Goal: Task Accomplishment & Management: Complete application form

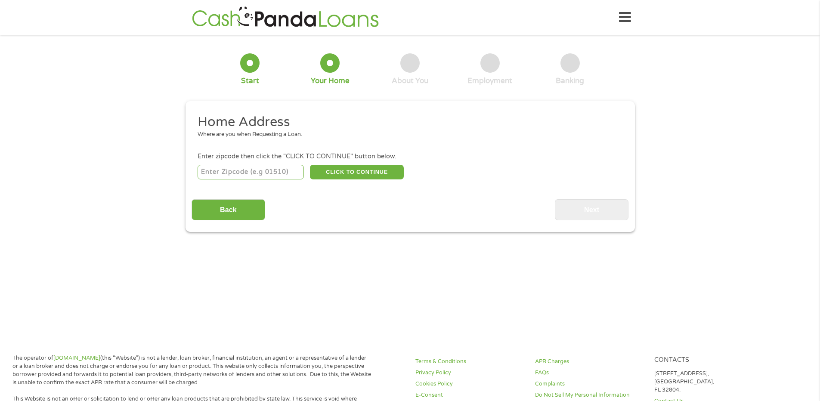
click at [252, 172] on input "number" at bounding box center [250, 172] width 106 height 15
type input "19460"
click at [354, 172] on button "CLICK TO CONTINUE" at bounding box center [357, 172] width 94 height 15
type input "19460"
type input "[GEOGRAPHIC_DATA]"
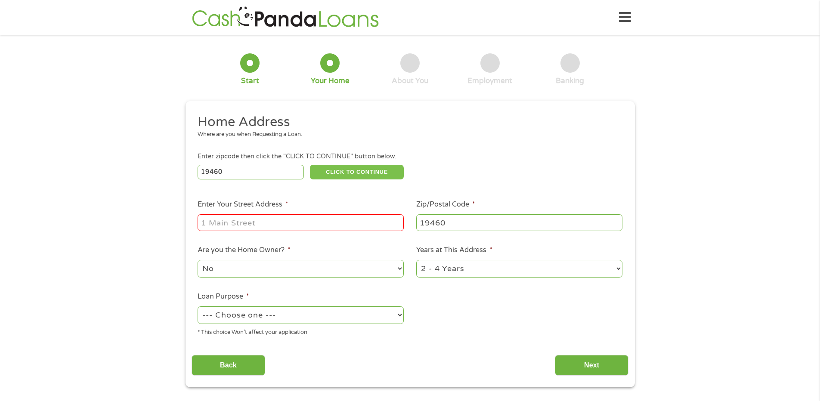
scroll to position [47, 0]
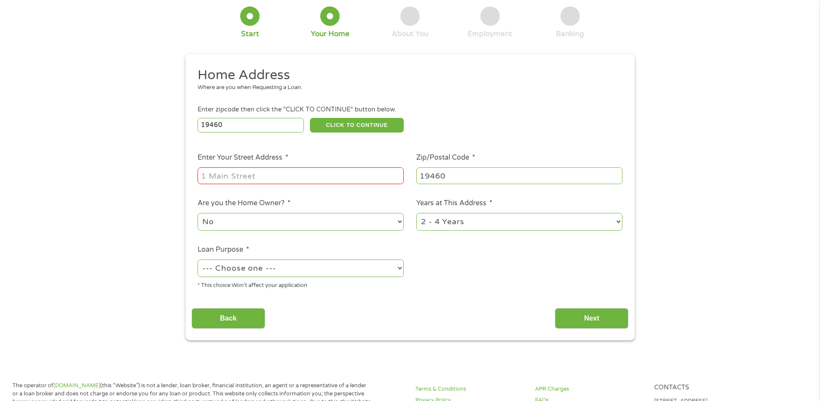
click at [283, 172] on input "Enter Your Street Address *" at bounding box center [300, 175] width 206 height 16
click at [287, 177] on input "Enter Your Street Address *" at bounding box center [300, 176] width 206 height 16
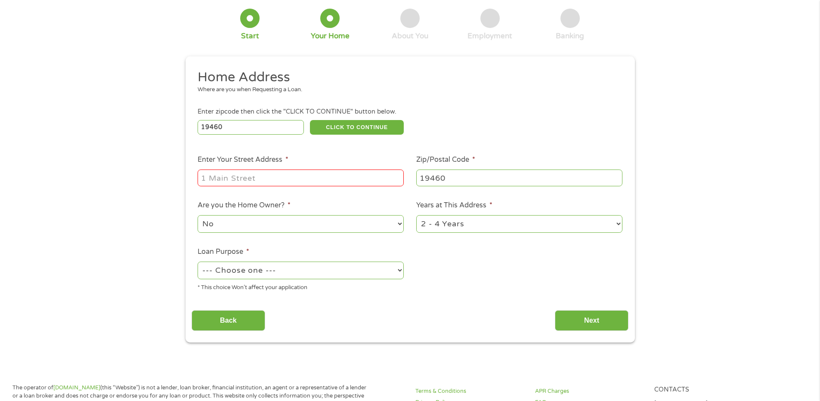
click at [296, 180] on input "Enter Your Street Address *" at bounding box center [300, 177] width 206 height 16
drag, startPoint x: 303, startPoint y: 182, endPoint x: 303, endPoint y: 197, distance: 15.1
click at [303, 197] on ul "Home Address Where are you when Requesting a Loan. Enter zipcode then click the…" at bounding box center [409, 183] width 437 height 230
type input "[STREET_ADDRESS]"
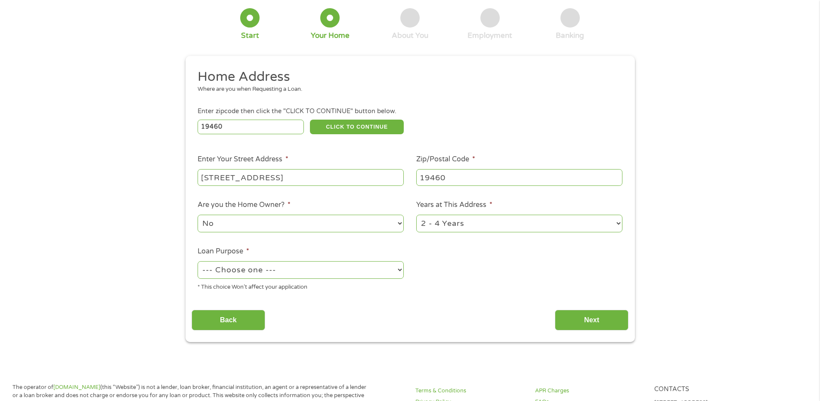
click at [310, 274] on select "--- Choose one --- Pay Bills Debt Consolidation Home Improvement Major Purchase…" at bounding box center [300, 270] width 206 height 18
select select "carloan"
click at [197, 261] on select "--- Choose one --- Pay Bills Debt Consolidation Home Improvement Major Purchase…" at bounding box center [300, 270] width 206 height 18
click at [580, 316] on input "Next" at bounding box center [592, 320] width 74 height 21
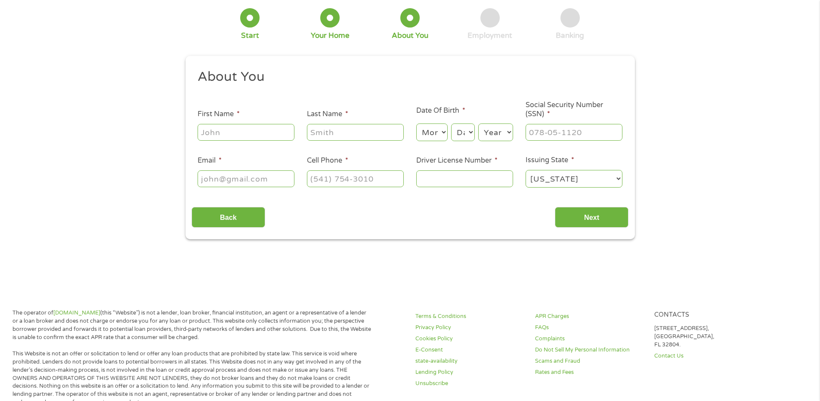
scroll to position [0, 0]
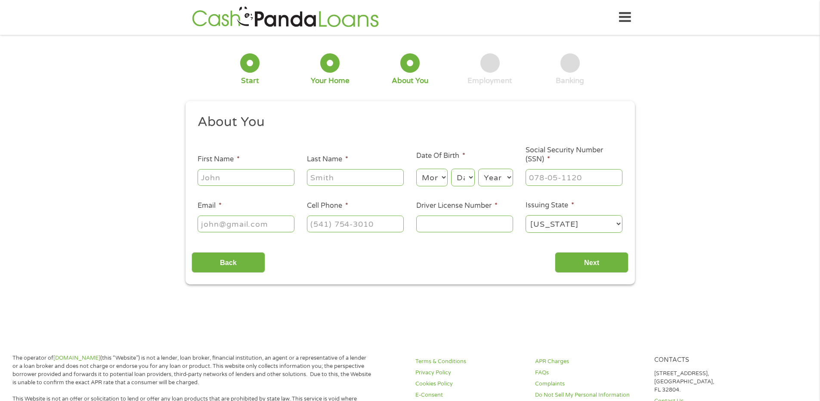
click at [256, 176] on input "First Name *" at bounding box center [245, 177] width 97 height 16
type input "[PERSON_NAME]"
type input "[EMAIL_ADDRESS][DOMAIN_NAME]"
type input "[PHONE_NUMBER]"
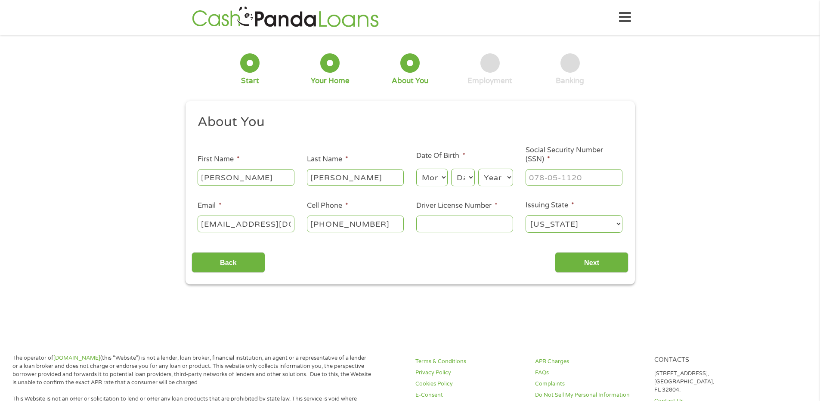
click at [428, 176] on select "Month 1 2 3 4 5 6 7 8 9 10 11 12" at bounding box center [431, 178] width 31 height 18
select select "10"
click at [416, 169] on select "Month 1 2 3 4 5 6 7 8 9 10 11 12" at bounding box center [431, 178] width 31 height 18
click at [463, 176] on select "Day 1 2 3 4 5 6 7 8 9 10 11 12 13 14 15 16 17 18 19 20 21 22 23 24 25 26 27 28 …" at bounding box center [462, 178] width 23 height 18
select select "12"
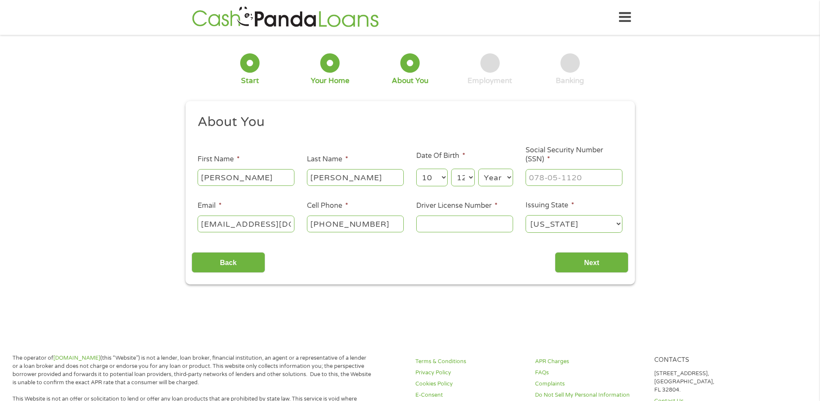
click at [451, 169] on select "Day 1 2 3 4 5 6 7 8 9 10 11 12 13 14 15 16 17 18 19 20 21 22 23 24 25 26 27 28 …" at bounding box center [462, 178] width 23 height 18
click at [496, 178] on select "Year [DATE] 2006 2005 2004 2003 2002 2001 2000 1999 1998 1997 1996 1995 1994 19…" at bounding box center [495, 178] width 35 height 18
select select "1963"
click at [478, 169] on select "Year [DATE] 2006 2005 2004 2003 2002 2001 2000 1999 1998 1997 1996 1995 1994 19…" at bounding box center [495, 178] width 35 height 18
click at [561, 179] on input "___-__-____" at bounding box center [573, 177] width 97 height 16
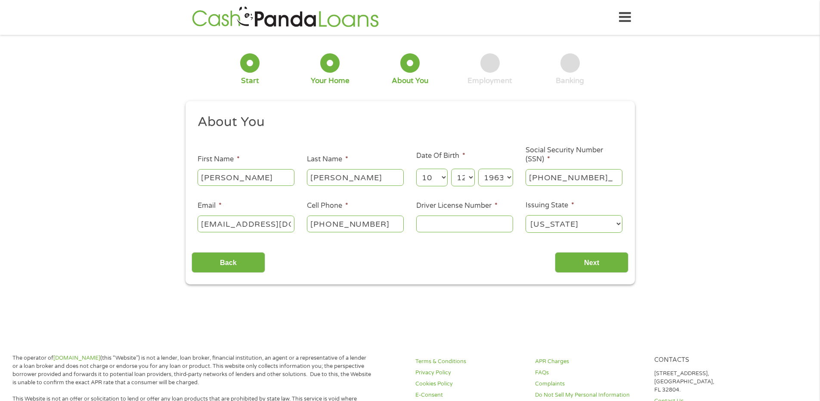
type input "214-78-2661"
click at [449, 226] on input "Driver License Number *" at bounding box center [464, 224] width 97 height 16
type input "2637074"
click at [576, 262] on input "Next" at bounding box center [592, 262] width 74 height 21
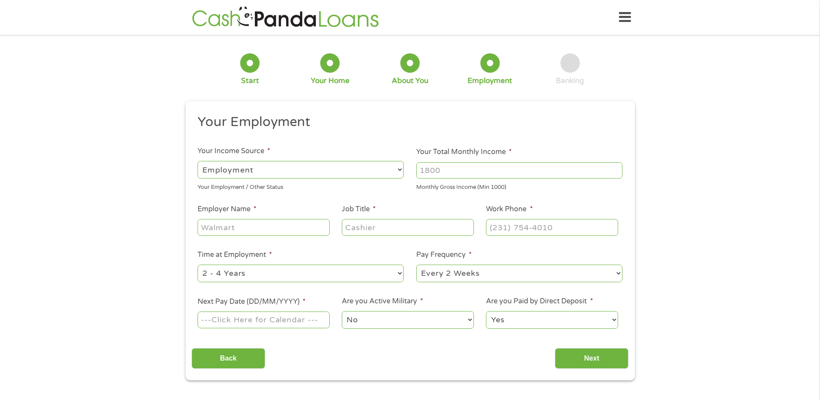
scroll to position [3, 3]
click at [475, 168] on input "Your Total Monthly Income *" at bounding box center [519, 170] width 206 height 16
type input "8546"
click at [284, 226] on input "Employer Name *" at bounding box center [263, 227] width 132 height 16
type input "Axalta"
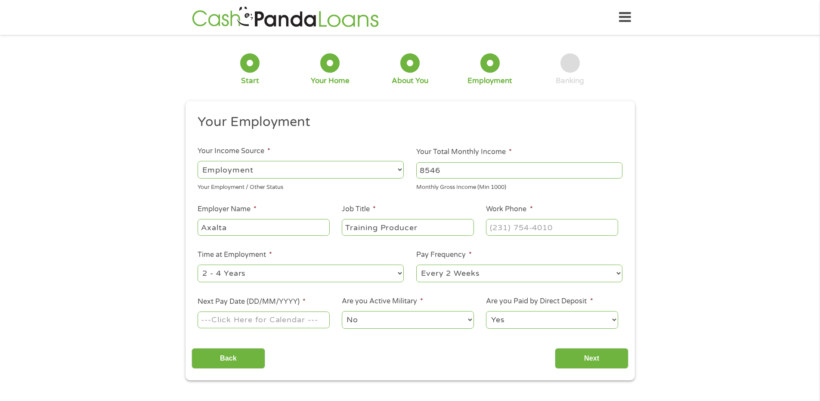
type input "Training Producer"
click at [500, 230] on input "(___) ___-____" at bounding box center [552, 227] width 132 height 16
type input "[PHONE_NUMBER]"
click at [312, 274] on select "--- Choose one --- 1 Year or less 1 - 2 Years 2 - 4 Years Over 4 Years" at bounding box center [300, 274] width 206 height 18
select select "60months"
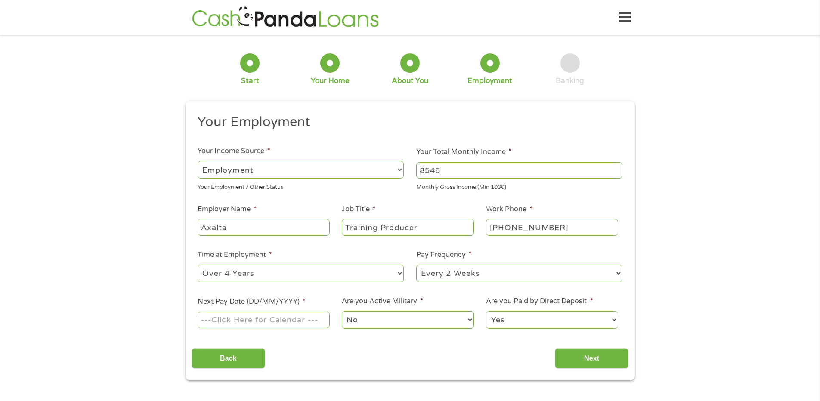
click at [197, 265] on select "--- Choose one --- 1 Year or less 1 - 2 Years 2 - 4 Years Over 4 Years" at bounding box center [300, 274] width 206 height 18
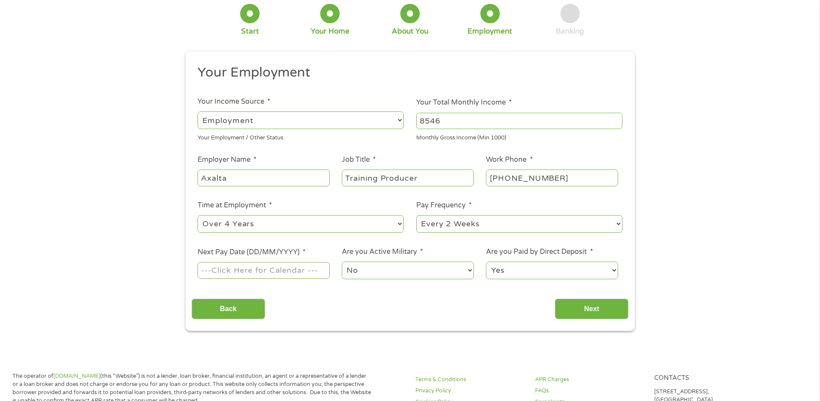
scroll to position [53, 0]
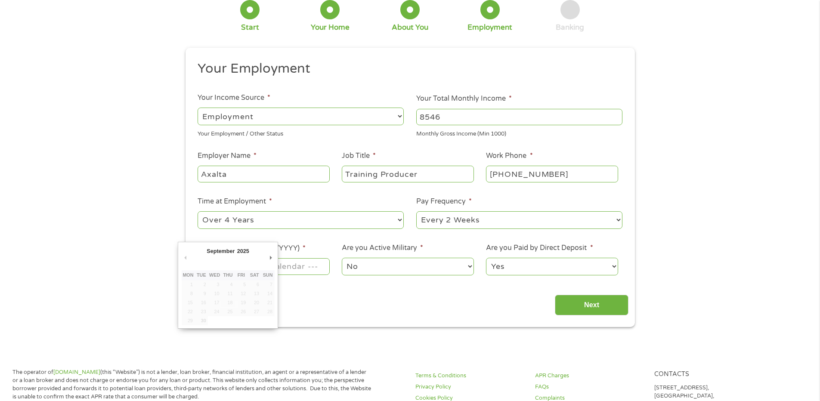
click at [305, 270] on input "Next Pay Date (DD/MM/YYYY) *" at bounding box center [263, 266] width 132 height 16
type input "[DATE]"
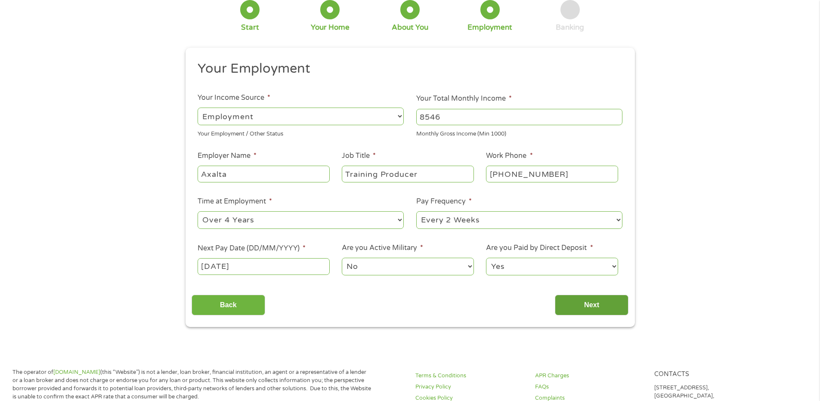
click at [578, 301] on input "Next" at bounding box center [592, 305] width 74 height 21
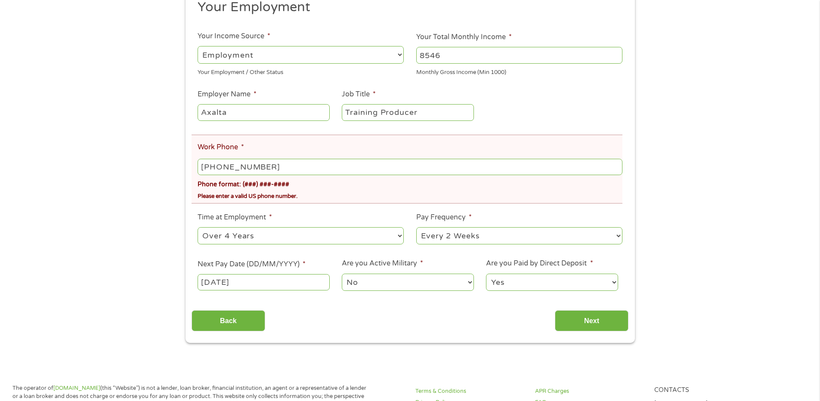
scroll to position [149, 0]
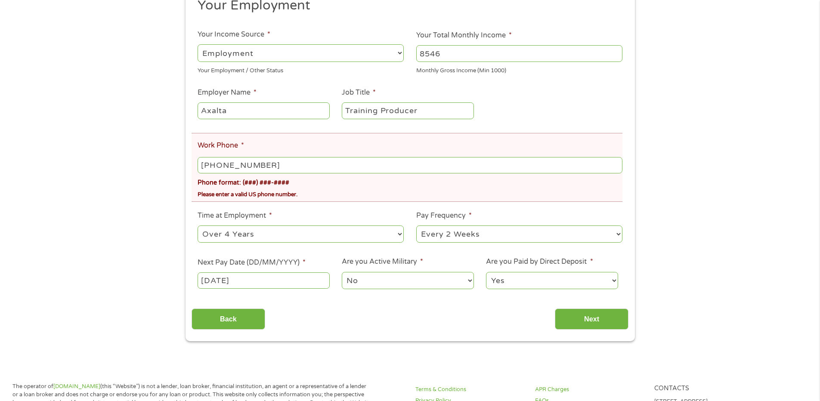
drag, startPoint x: 222, startPoint y: 164, endPoint x: 313, endPoint y: 171, distance: 91.0
click at [313, 171] on input "[PHONE_NUMBER]" at bounding box center [409, 165] width 424 height 16
click at [377, 189] on div "Please enter a valid US phone number." at bounding box center [409, 193] width 424 height 12
drag, startPoint x: 197, startPoint y: 166, endPoint x: 306, endPoint y: 166, distance: 108.8
click at [306, 166] on input "[PHONE_NUMBER]" at bounding box center [409, 165] width 424 height 16
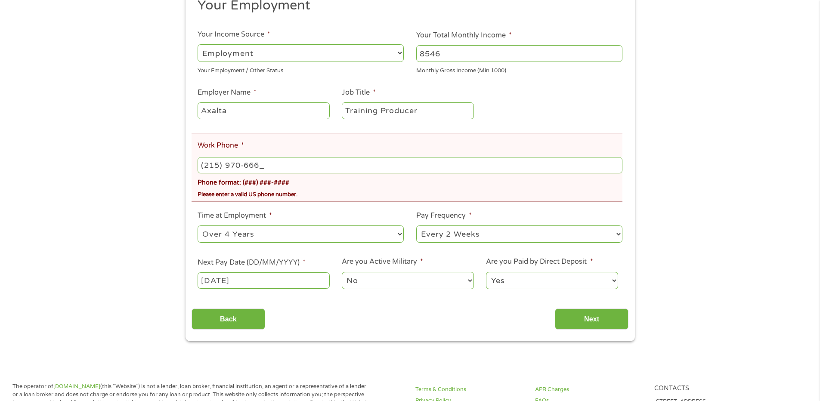
type input "[PHONE_NUMBER]"
click at [347, 206] on ul "Your Employment Your Income Source * --- Choose one --- Employment [DEMOGRAPHIC…" at bounding box center [409, 147] width 437 height 300
click at [592, 313] on input "Next" at bounding box center [592, 318] width 74 height 21
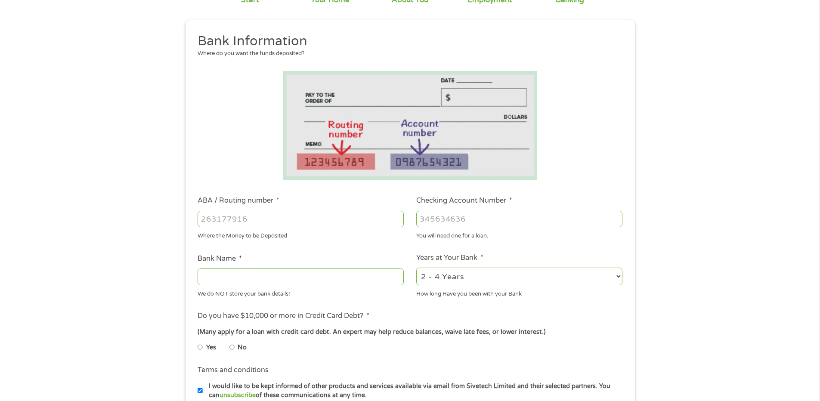
scroll to position [82, 0]
click at [439, 218] on input "Checking Account Number *" at bounding box center [519, 218] width 206 height 16
click at [262, 216] on input "ABA / Routing number *" at bounding box center [300, 218] width 206 height 16
paste input "-1"
type input "-1"
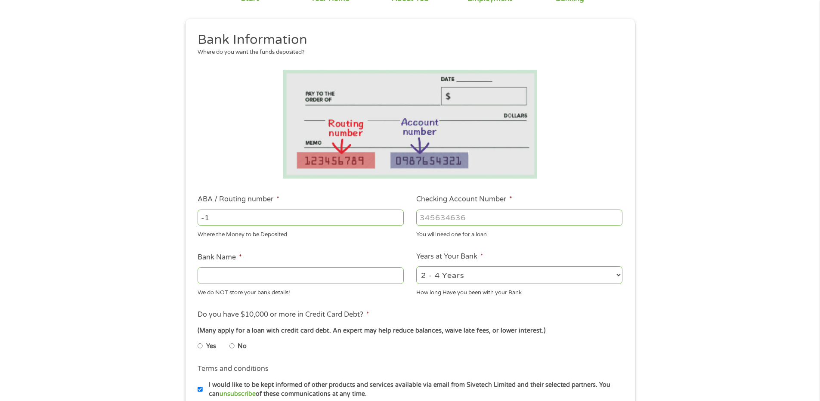
click at [398, 221] on input "-1" at bounding box center [300, 218] width 206 height 16
drag, startPoint x: 205, startPoint y: 216, endPoint x: 187, endPoint y: 212, distance: 18.4
click at [187, 212] on div "This field is hidden when viewing the form gclid EAIaIQobChMIk5-yp6-BkAMVpEJHAR…" at bounding box center [409, 262] width 449 height 486
paste input "number"
click at [274, 277] on input "Bank Name *" at bounding box center [300, 275] width 206 height 16
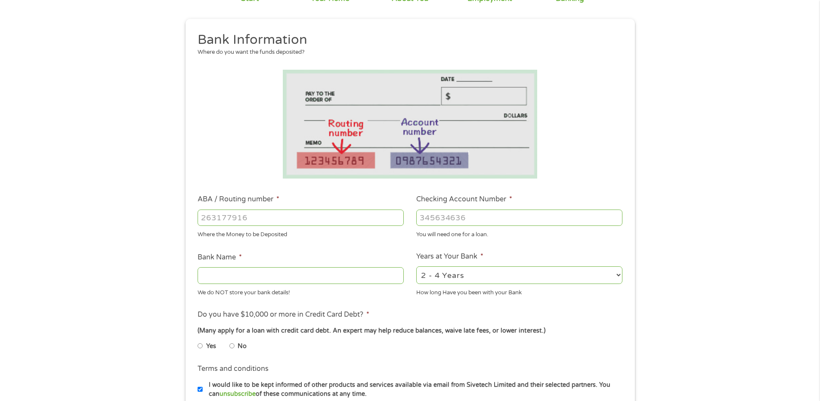
click at [267, 213] on input "ABA / Routing number *" at bounding box center [300, 218] width 206 height 16
type input "222370440"
type input "FIRST NIAGARA BANK"
type input "222370440"
click at [464, 214] on input "Checking Account Number *" at bounding box center [519, 218] width 206 height 16
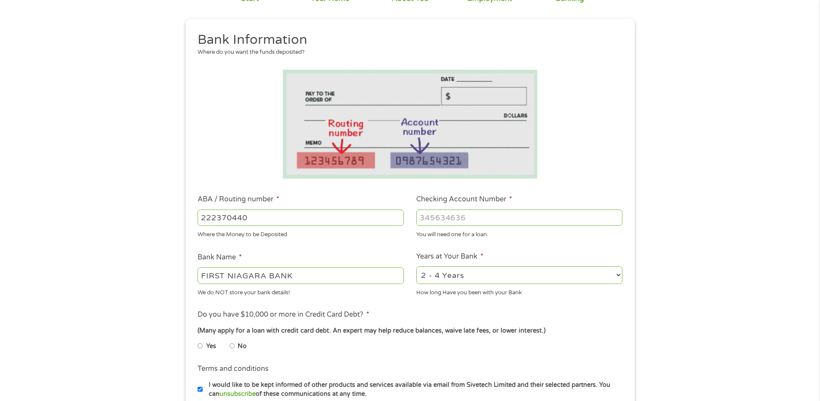
click at [501, 248] on ul "Bank Information Where do you want the funds deposited? ABA / Routing number * …" at bounding box center [409, 245] width 437 height 428
click at [487, 214] on input "1" at bounding box center [519, 218] width 206 height 16
click at [615, 221] on input "0" at bounding box center [519, 218] width 206 height 16
click at [615, 221] on input "-1" at bounding box center [519, 218] width 206 height 16
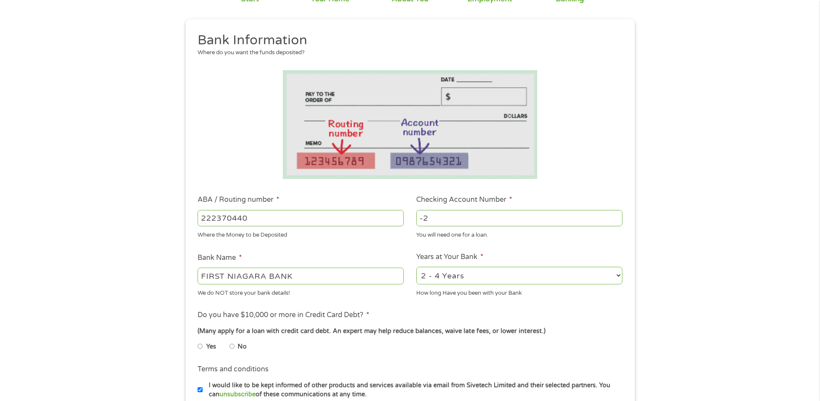
click at [615, 221] on input "-2" at bounding box center [519, 218] width 206 height 16
click at [615, 221] on input "-3" at bounding box center [519, 218] width 206 height 16
click at [615, 221] on input "-4" at bounding box center [519, 218] width 206 height 16
click at [615, 221] on input "-5" at bounding box center [519, 218] width 206 height 16
click at [615, 221] on input "-6" at bounding box center [519, 218] width 206 height 16
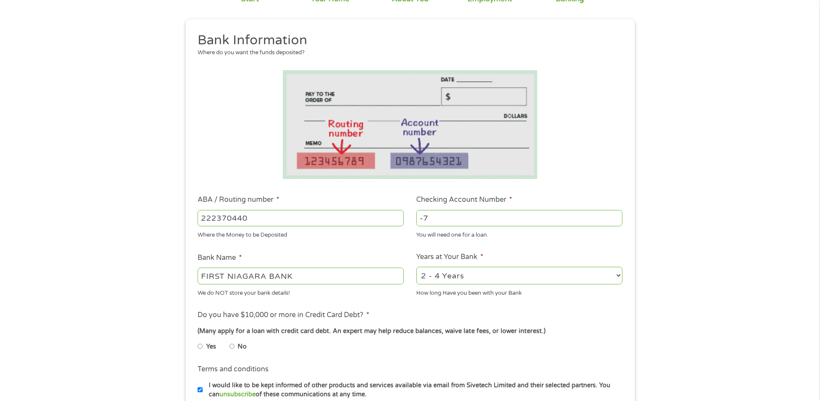
click at [615, 221] on input "-7" at bounding box center [519, 218] width 206 height 16
click at [615, 219] on input "-8" at bounding box center [519, 218] width 206 height 16
click at [615, 218] on input "-9" at bounding box center [519, 218] width 206 height 16
click at [615, 218] on input "-10" at bounding box center [519, 218] width 206 height 16
click at [615, 218] on input "-11" at bounding box center [519, 218] width 206 height 16
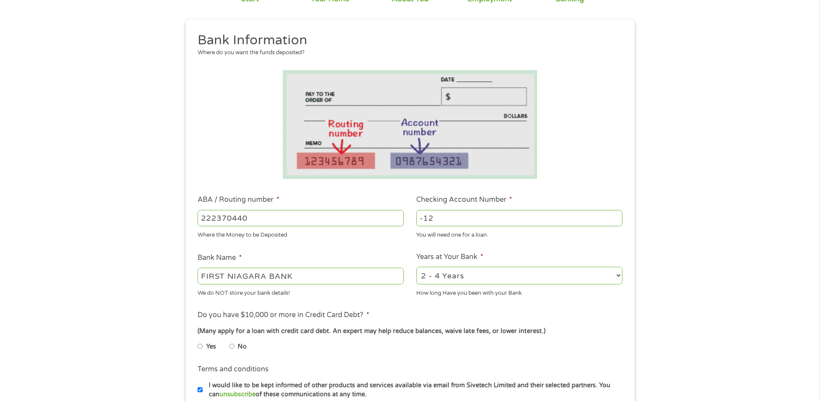
click at [615, 218] on input "-12" at bounding box center [519, 218] width 206 height 16
click at [615, 218] on input "-13" at bounding box center [519, 218] width 206 height 16
click at [615, 218] on input "-14" at bounding box center [519, 218] width 206 height 16
click at [615, 218] on input "-15" at bounding box center [519, 218] width 206 height 16
click at [615, 218] on input "-16" at bounding box center [519, 218] width 206 height 16
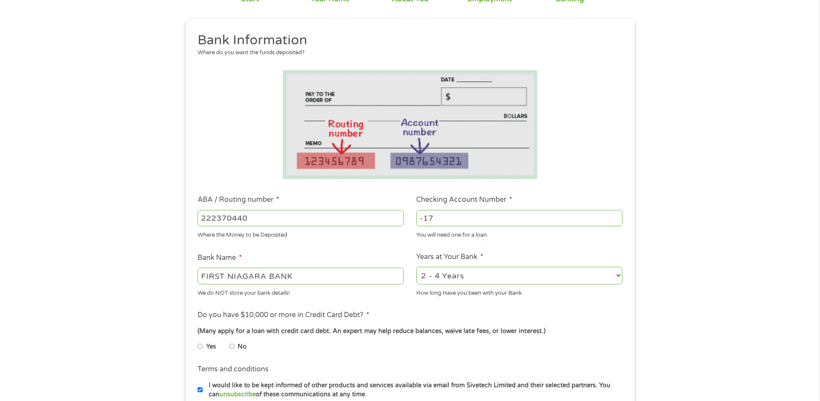
click at [615, 218] on input "-17" at bounding box center [519, 218] width 206 height 16
click at [615, 218] on input "-18" at bounding box center [519, 218] width 206 height 16
click at [615, 218] on input "-19" at bounding box center [519, 218] width 206 height 16
click at [615, 218] on input "-20" at bounding box center [519, 218] width 206 height 16
click at [615, 218] on input "-21" at bounding box center [519, 218] width 206 height 16
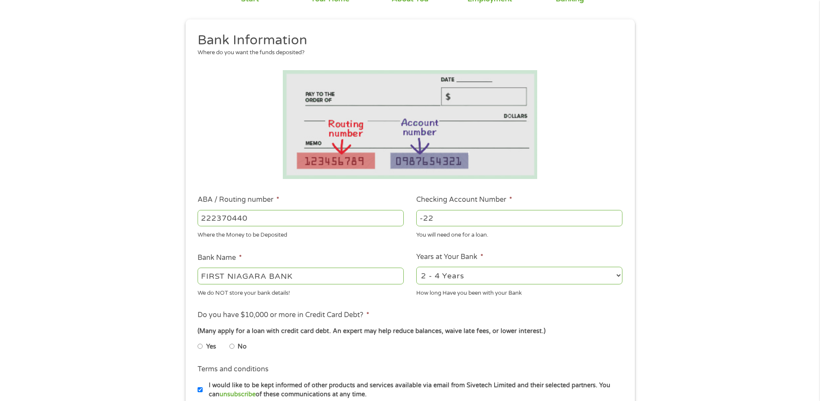
click at [615, 218] on input "-22" at bounding box center [519, 218] width 206 height 16
click at [615, 218] on input "-23" at bounding box center [519, 218] width 206 height 16
click at [615, 218] on input "-24" at bounding box center [519, 218] width 206 height 16
type input "-25"
click at [615, 218] on input "-25" at bounding box center [519, 218] width 206 height 16
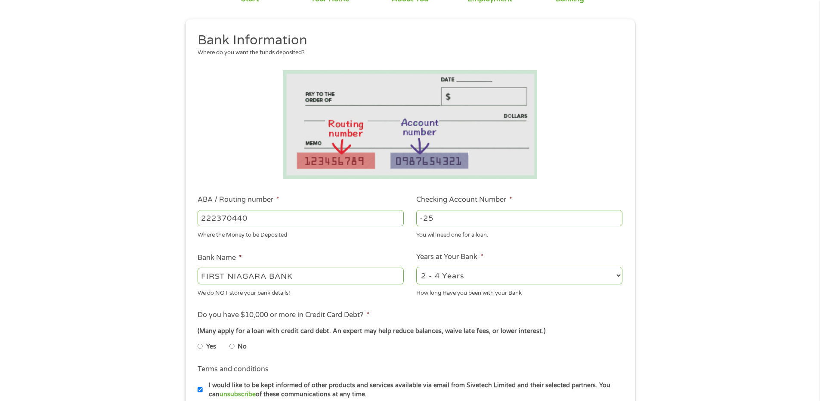
drag, startPoint x: 431, startPoint y: 215, endPoint x: 385, endPoint y: 211, distance: 47.1
click at [385, 211] on ul "Bank Information Where do you want the funds deposited? ABA / Routing number * …" at bounding box center [409, 246] width 437 height 428
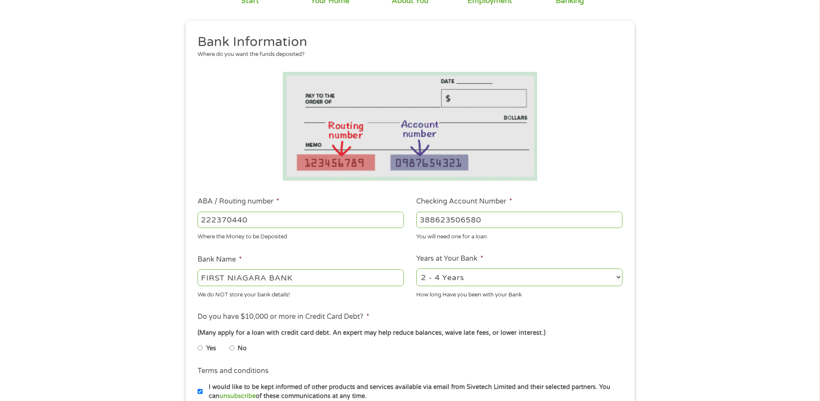
type input "388623506580"
click at [470, 308] on ul "Bank Information Where do you want the funds deposited? ABA / Routing number * …" at bounding box center [409, 248] width 437 height 428
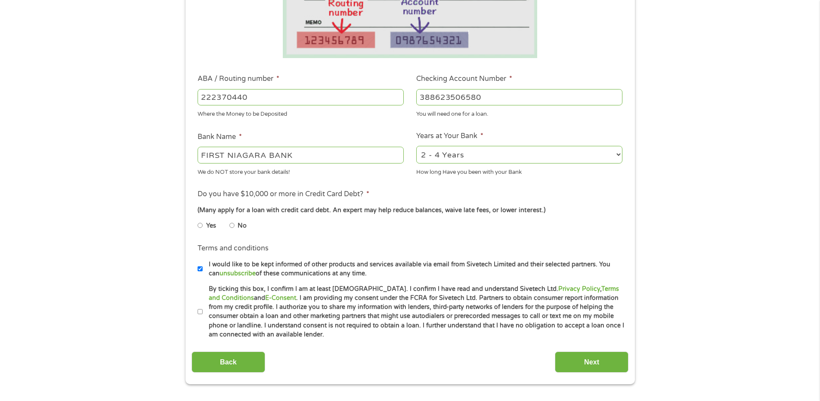
scroll to position [206, 0]
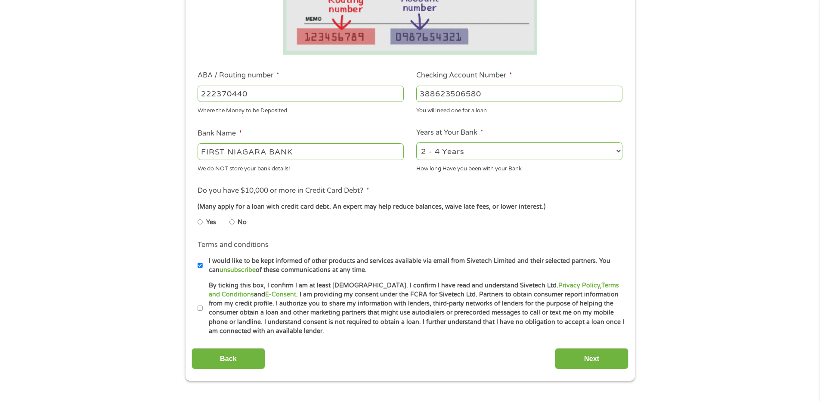
click at [238, 221] on label "No" at bounding box center [241, 222] width 9 height 9
click at [234, 221] on input "No" at bounding box center [231, 222] width 5 height 14
radio input "true"
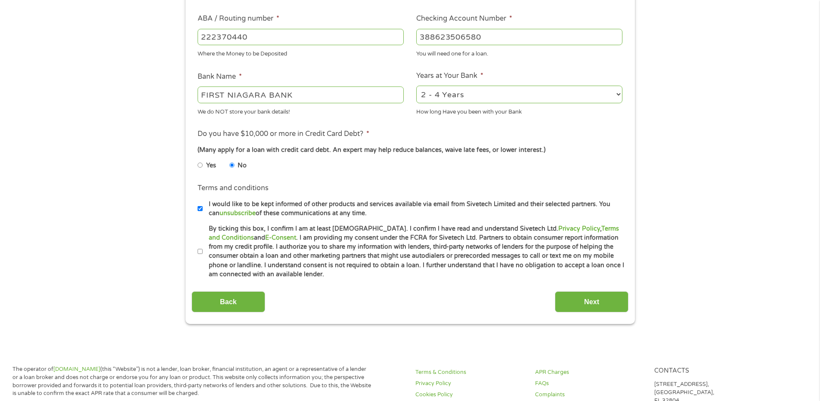
scroll to position [268, 0]
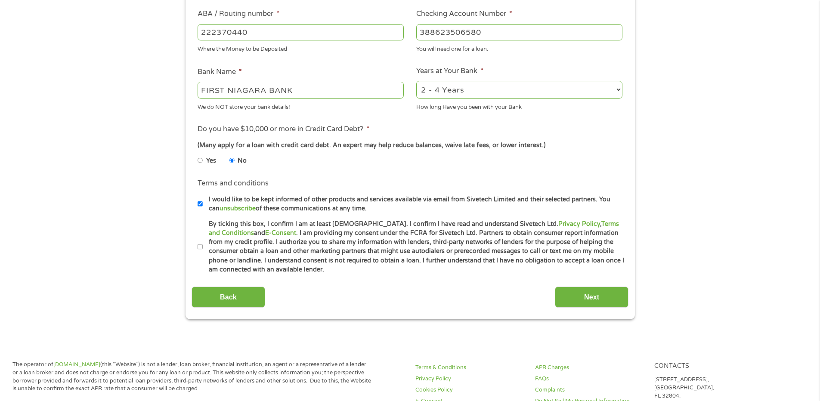
click at [201, 243] on input "By ticking this box, I confirm I am at least [DEMOGRAPHIC_DATA]. I confirm I ha…" at bounding box center [199, 247] width 5 height 14
checkbox input "true"
click at [203, 199] on label "I would like to be kept informed of other products and services available via e…" at bounding box center [414, 204] width 422 height 18
click at [203, 199] on input "I would like to be kept informed of other products and services available via e…" at bounding box center [199, 204] width 5 height 14
checkbox input "false"
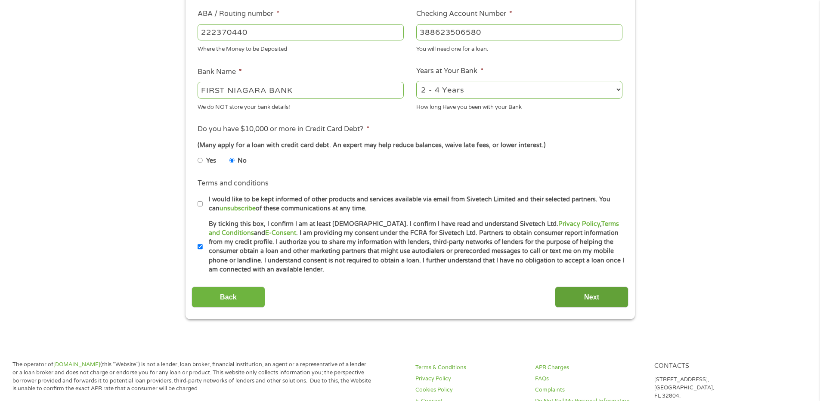
click at [608, 297] on input "Next" at bounding box center [592, 297] width 74 height 21
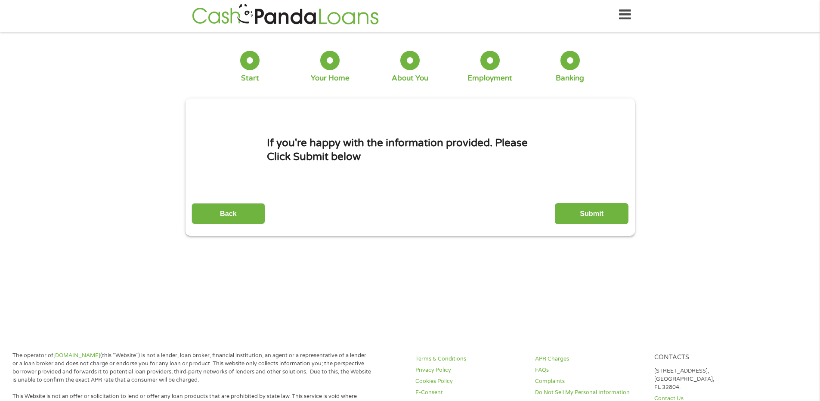
scroll to position [0, 0]
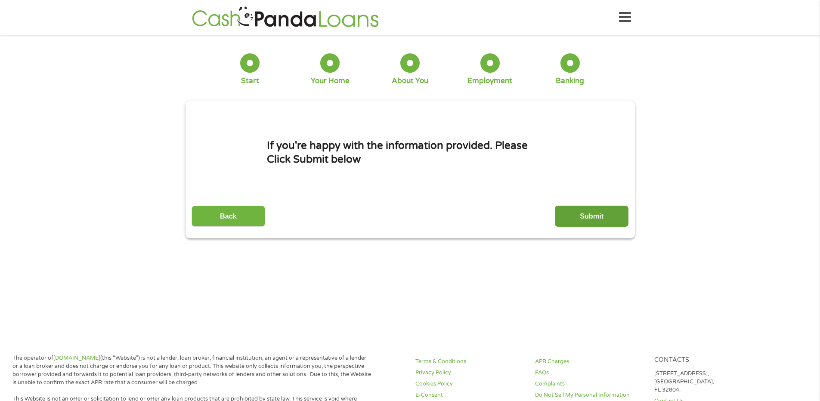
click at [588, 219] on input "Submit" at bounding box center [592, 216] width 74 height 21
